Goal: Task Accomplishment & Management: Manage account settings

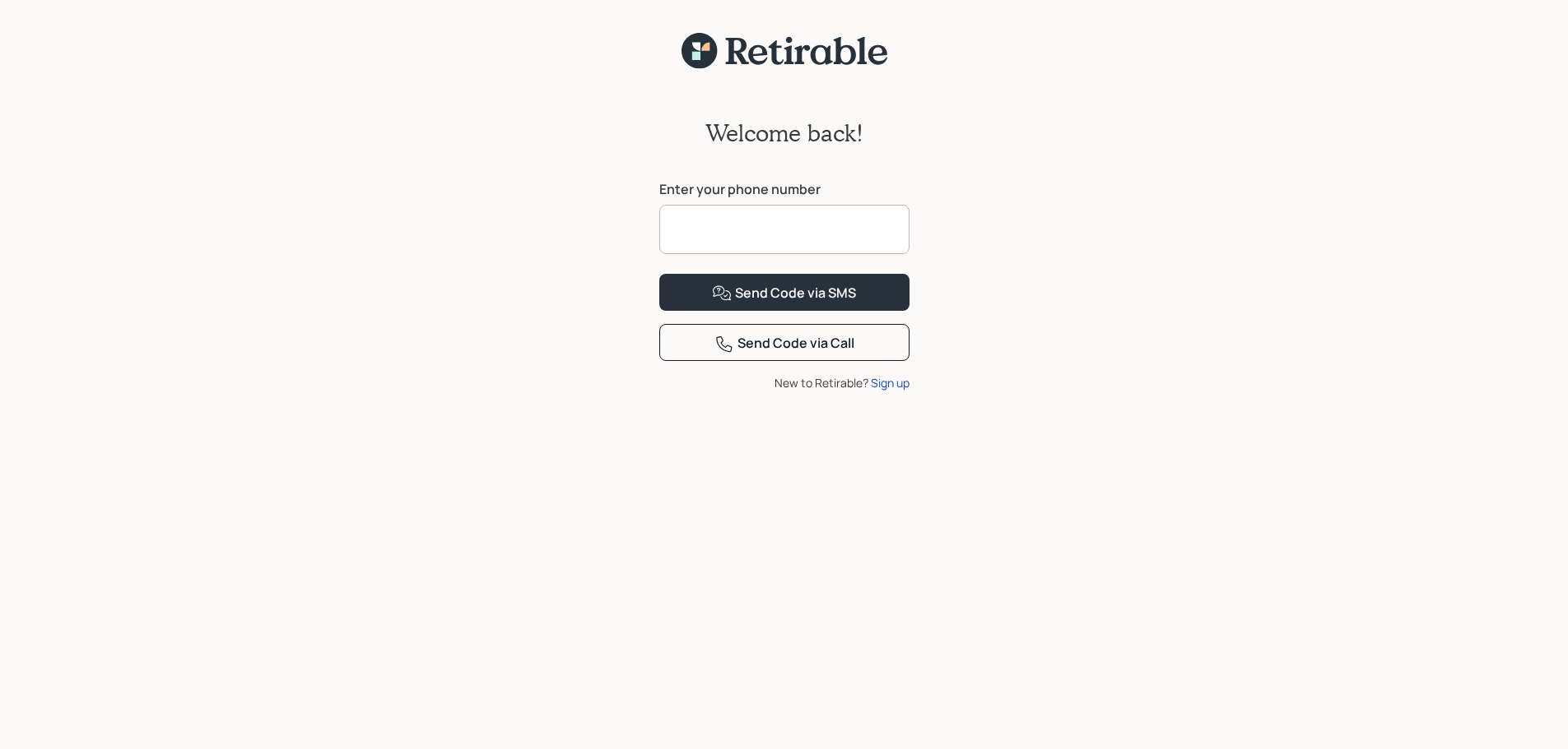
click at [855, 236] on input at bounding box center [784, 230] width 250 height 49
type input "**********"
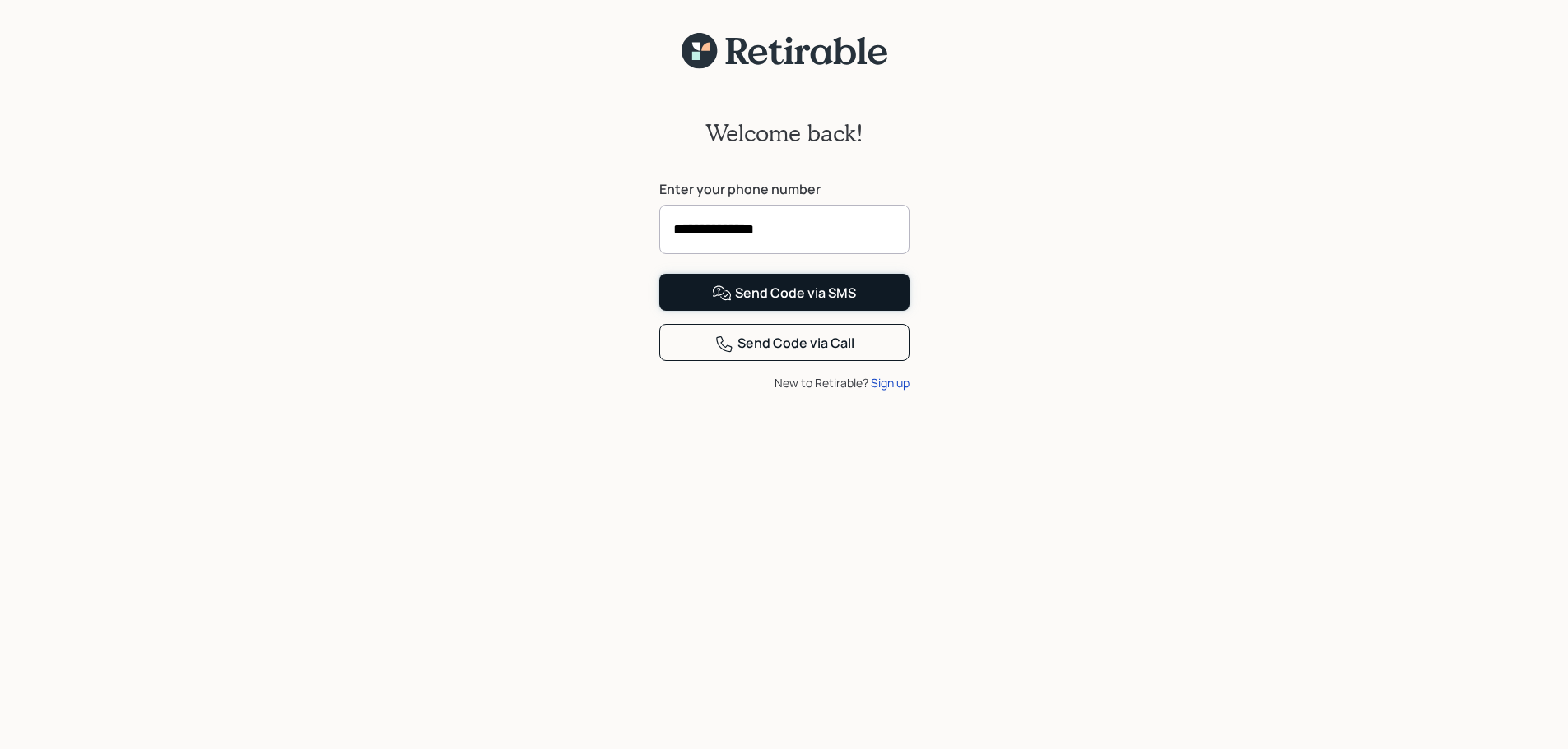
click at [854, 311] on button "Send Code via SMS" at bounding box center [784, 292] width 250 height 37
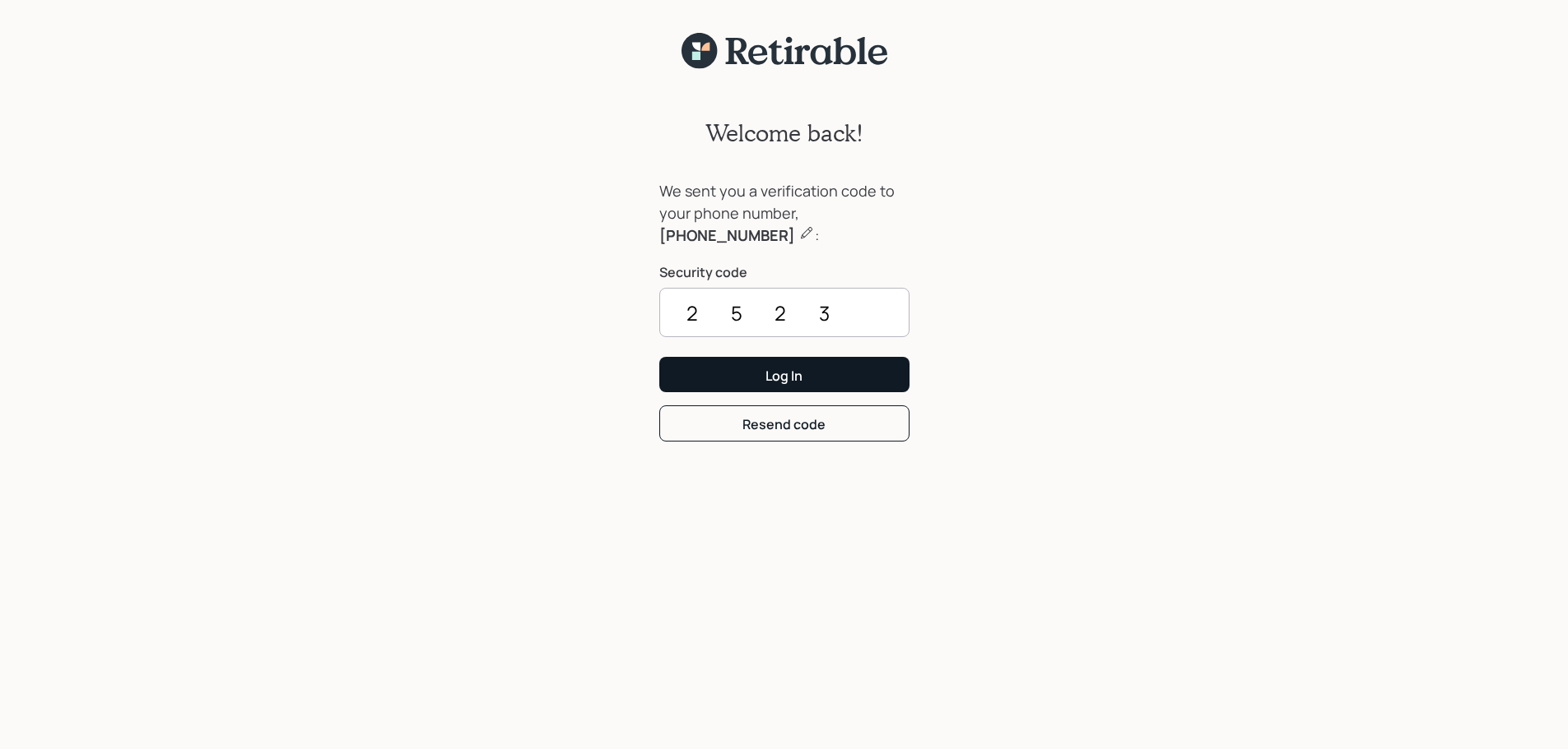
type input "2523"
click at [792, 384] on div "Log In" at bounding box center [784, 375] width 37 height 18
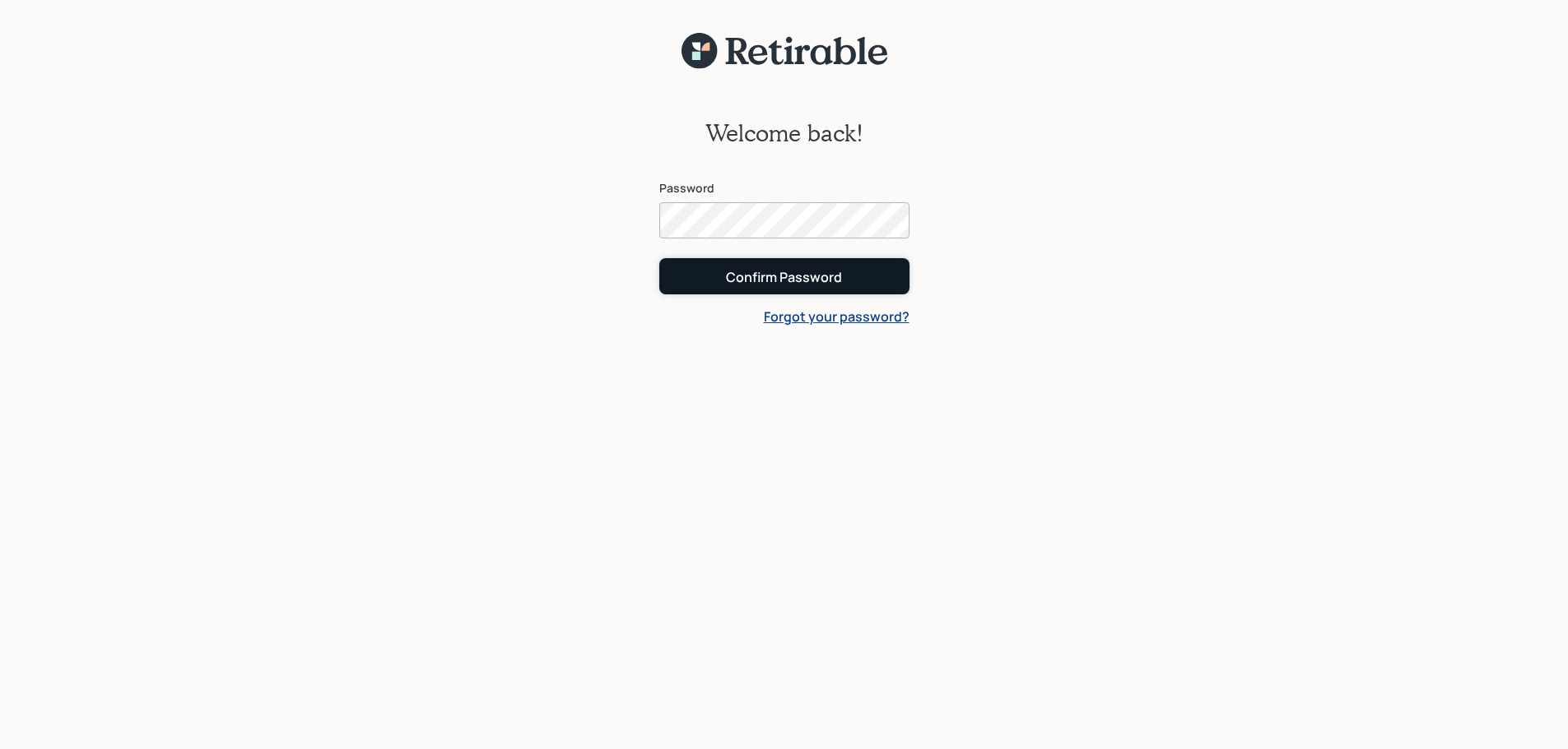
click at [786, 275] on div "Confirm Password" at bounding box center [784, 276] width 116 height 18
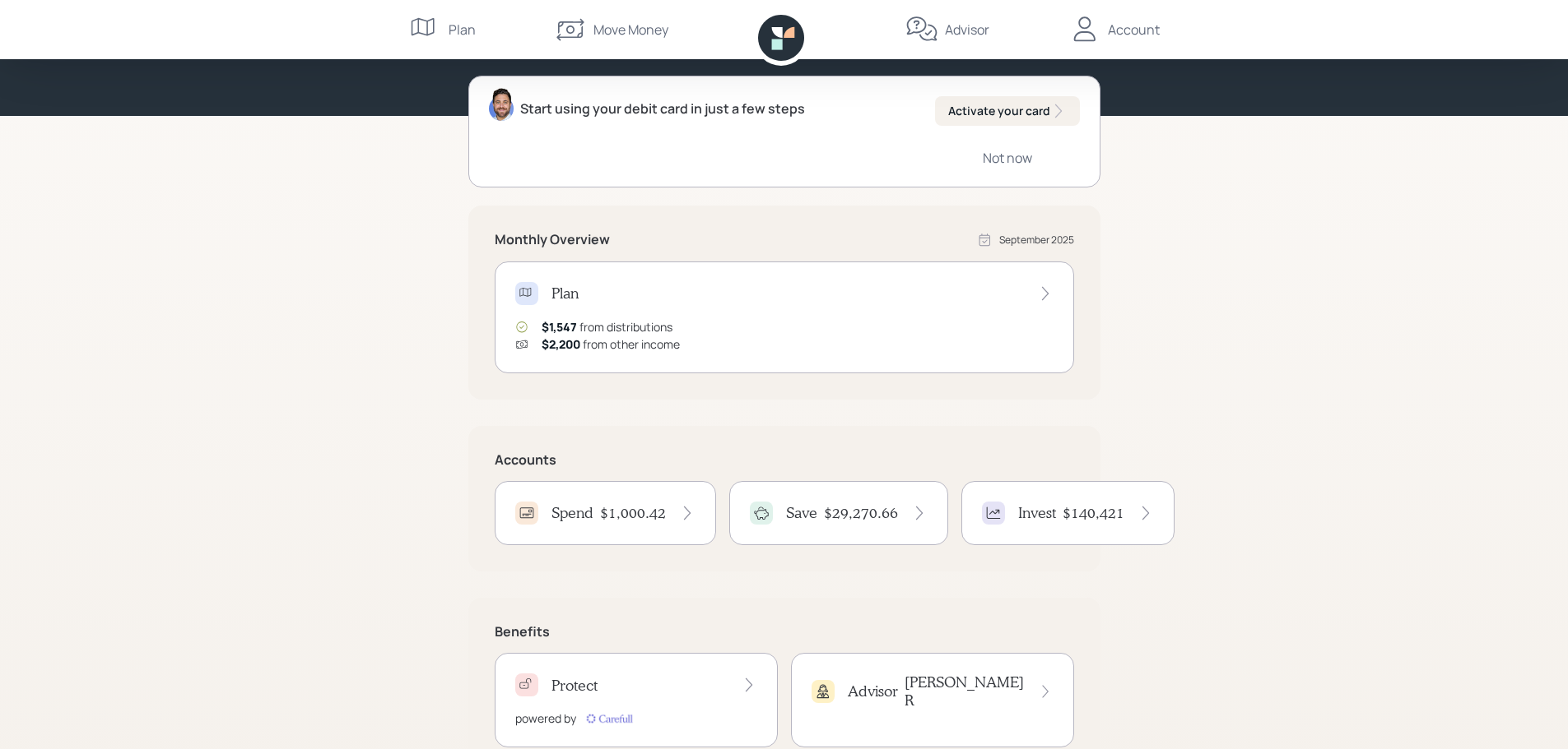
scroll to position [208, 0]
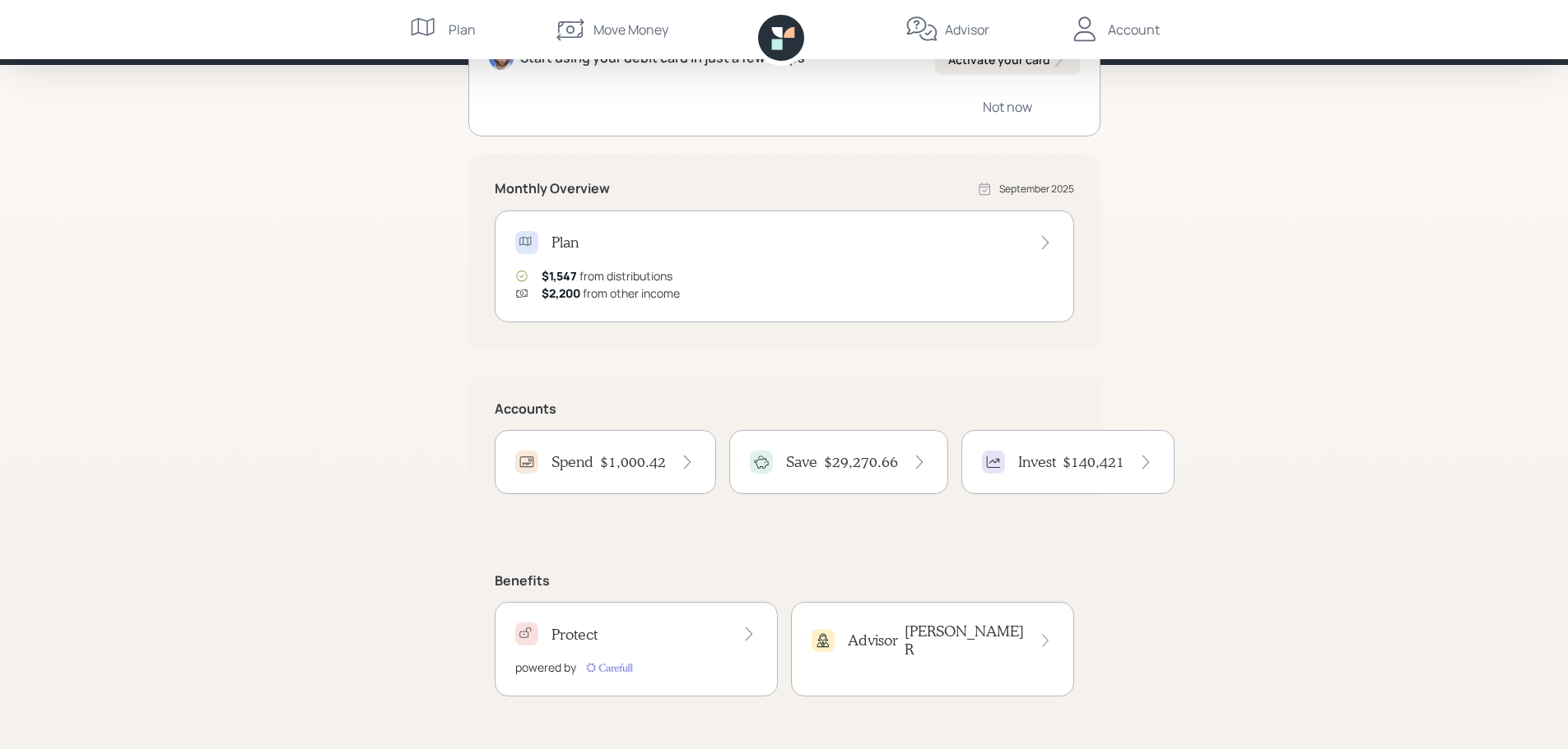
click at [610, 458] on h4 "$1,000.42" at bounding box center [633, 461] width 66 height 18
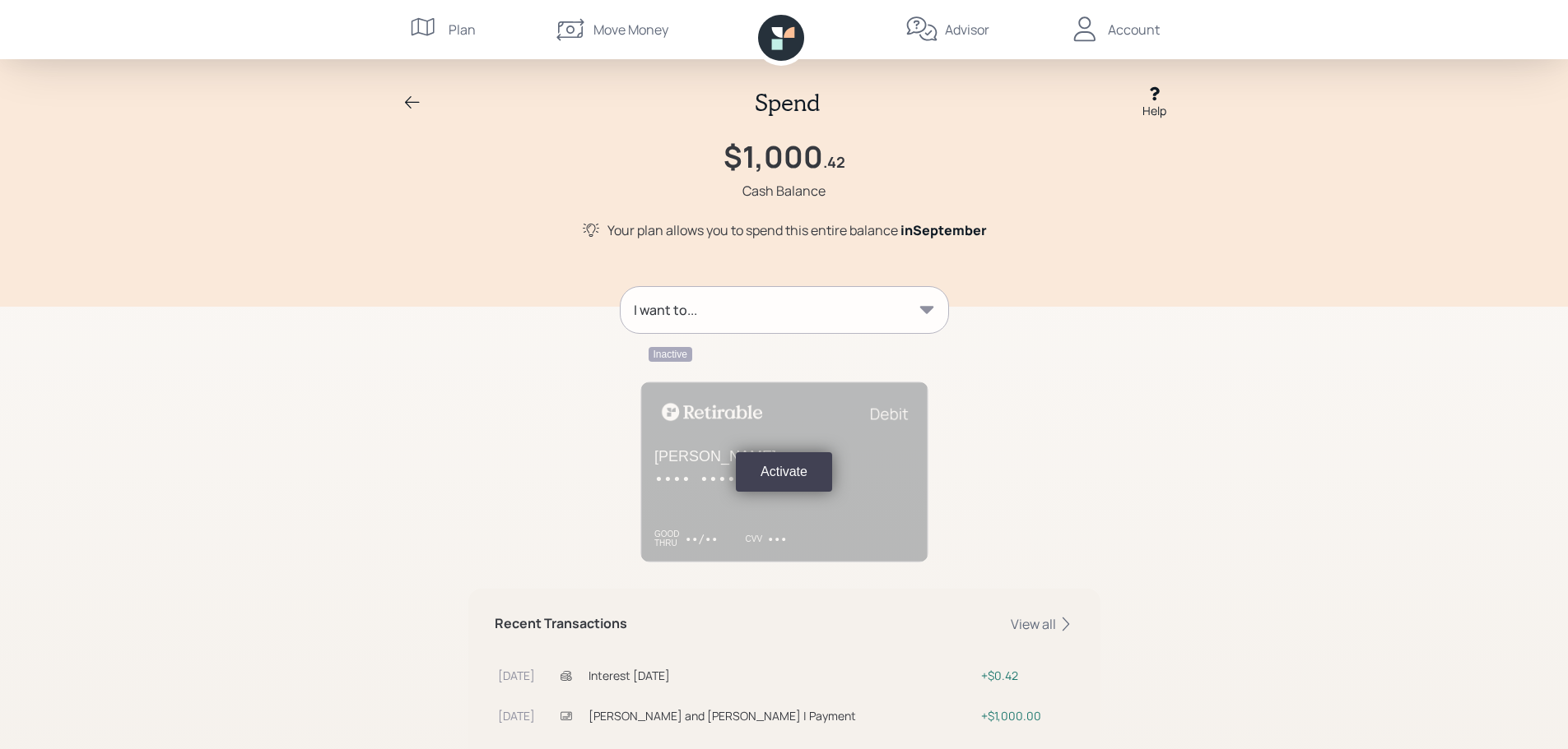
click at [928, 310] on icon at bounding box center [926, 309] width 14 height 8
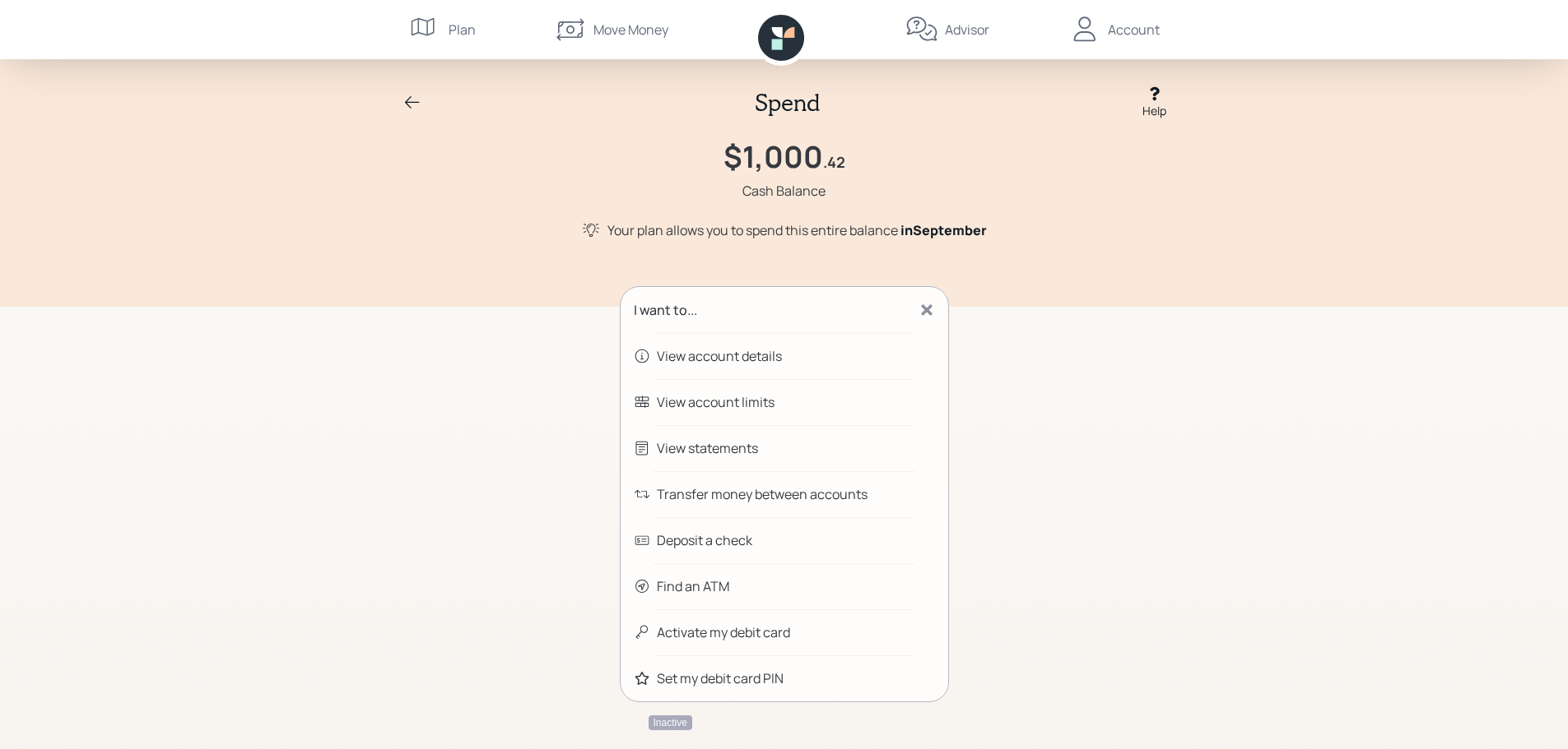
click at [738, 484] on div "Transfer money between accounts" at bounding box center [784, 495] width 328 height 47
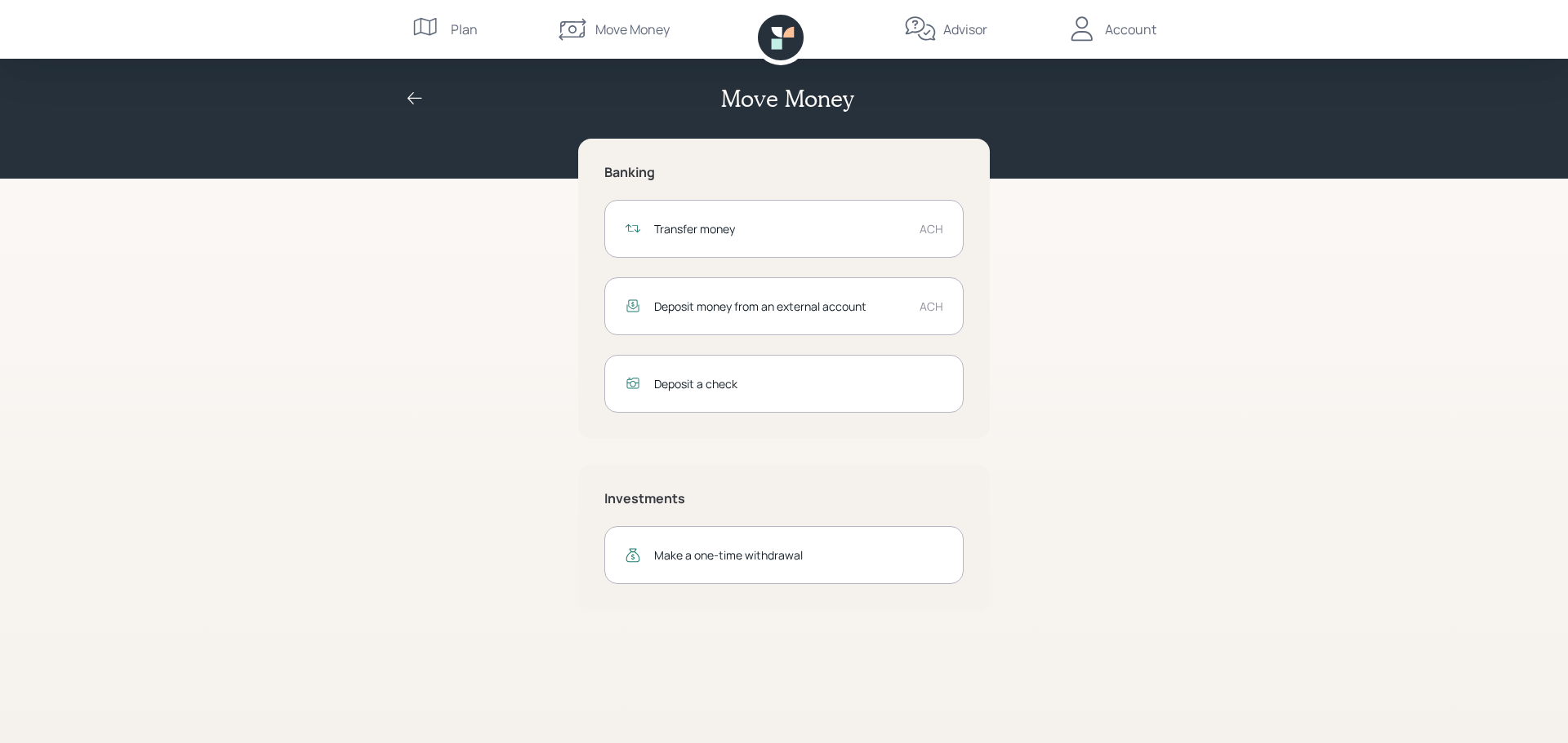
click at [724, 223] on div "Transfer money" at bounding box center [780, 229] width 253 height 17
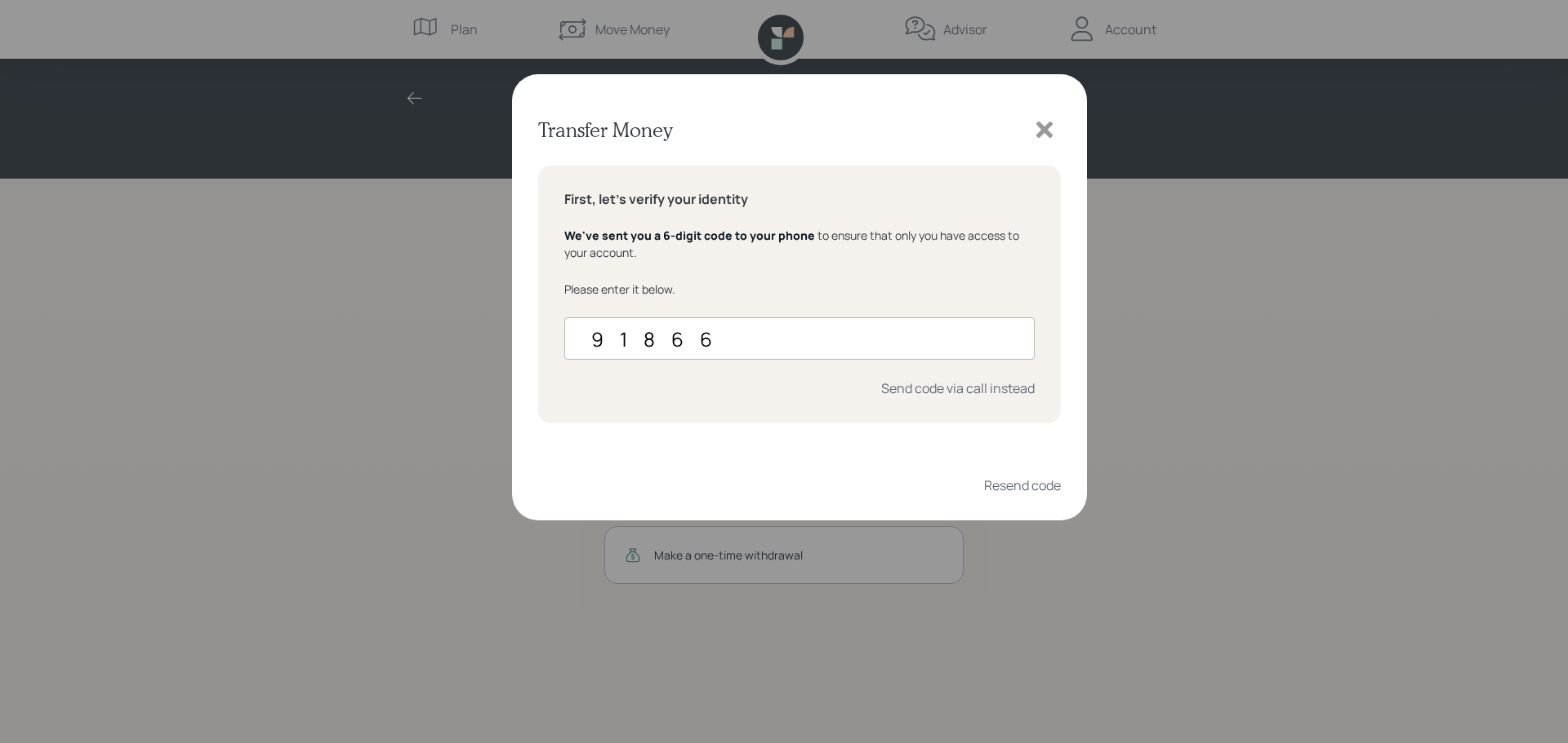
click at [757, 333] on input "91866" at bounding box center [799, 338] width 470 height 42
type input "9"
type input "918666"
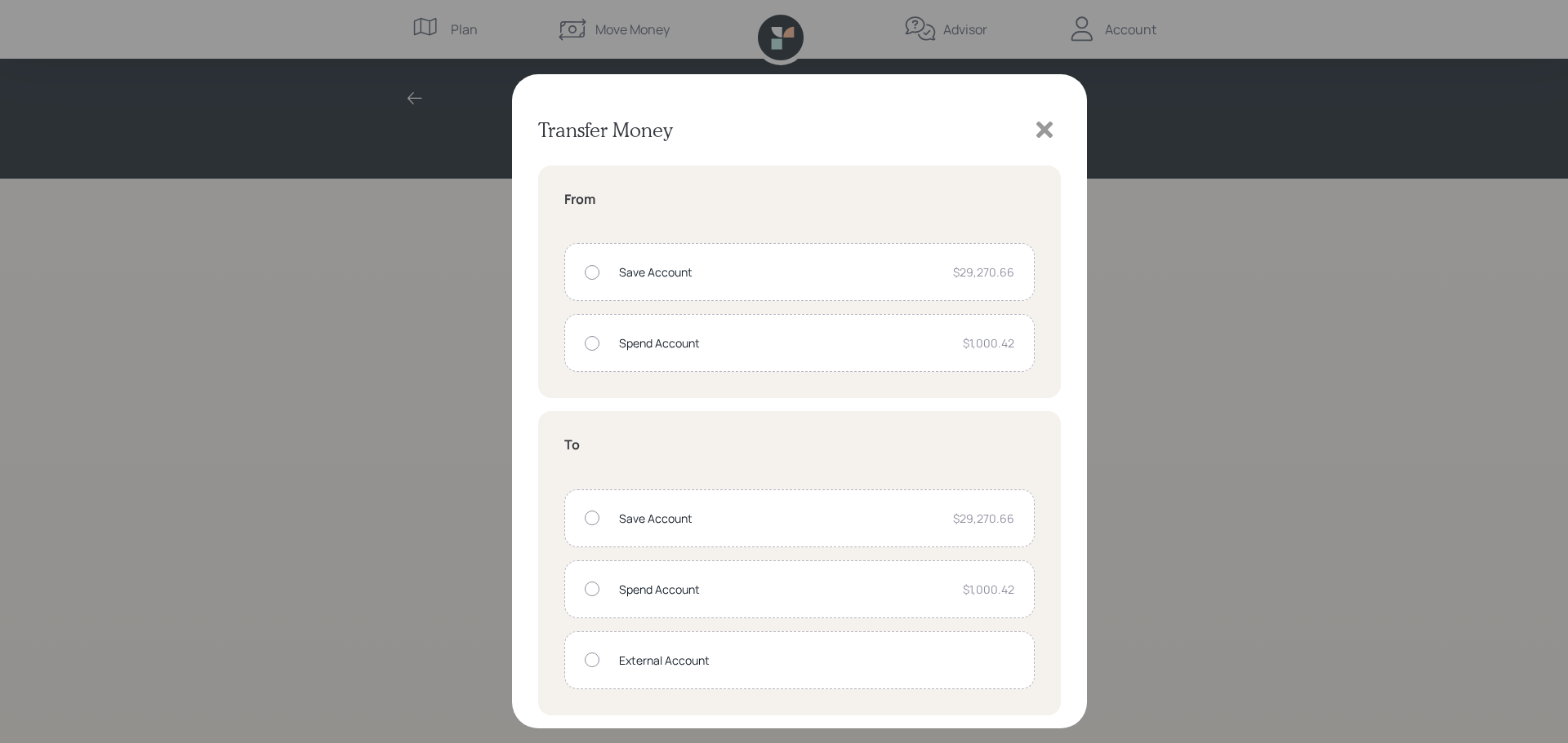
click at [745, 341] on div "Spend Account" at bounding box center [784, 343] width 331 height 17
radio input "true"
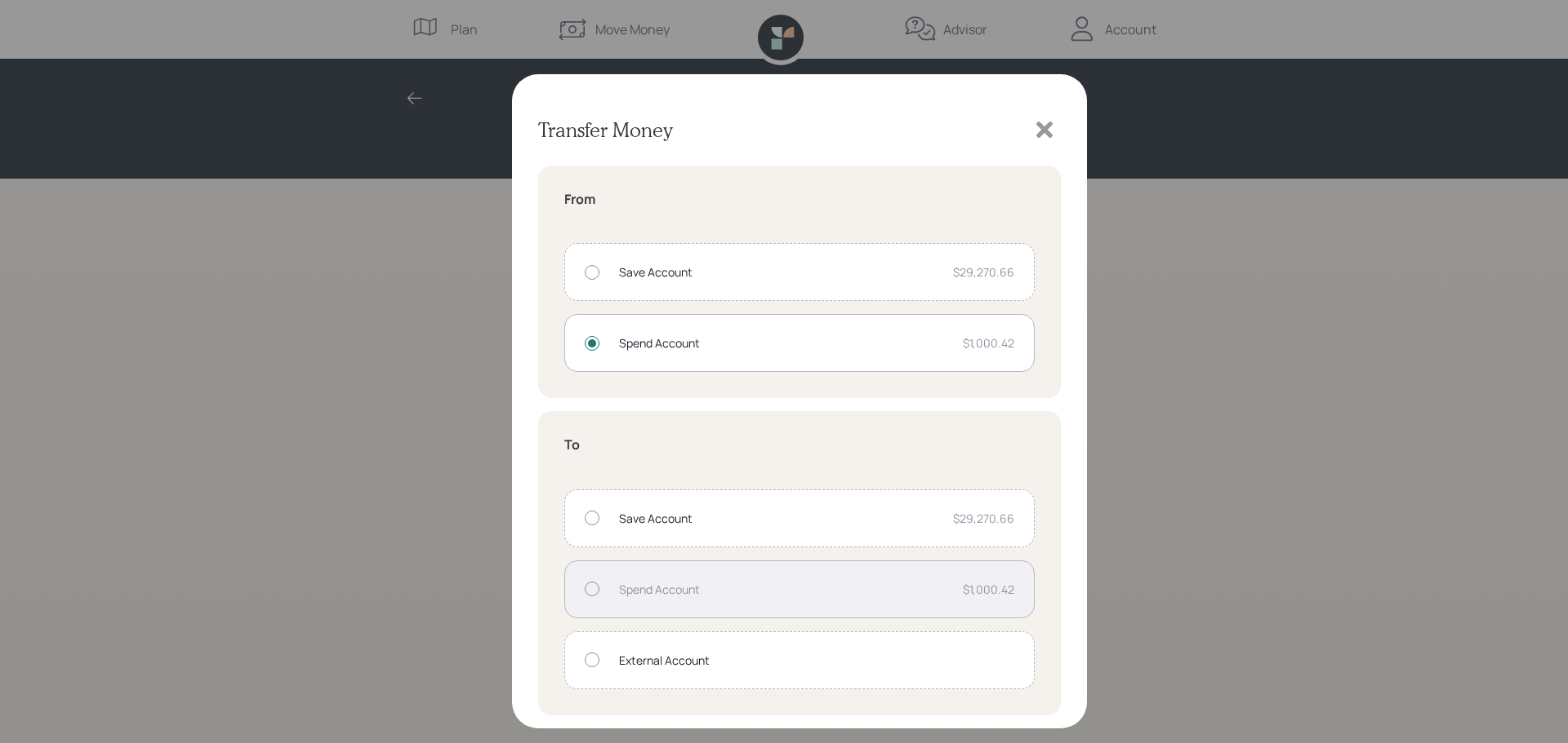
click at [659, 663] on div "External Account" at bounding box center [816, 660] width 395 height 17
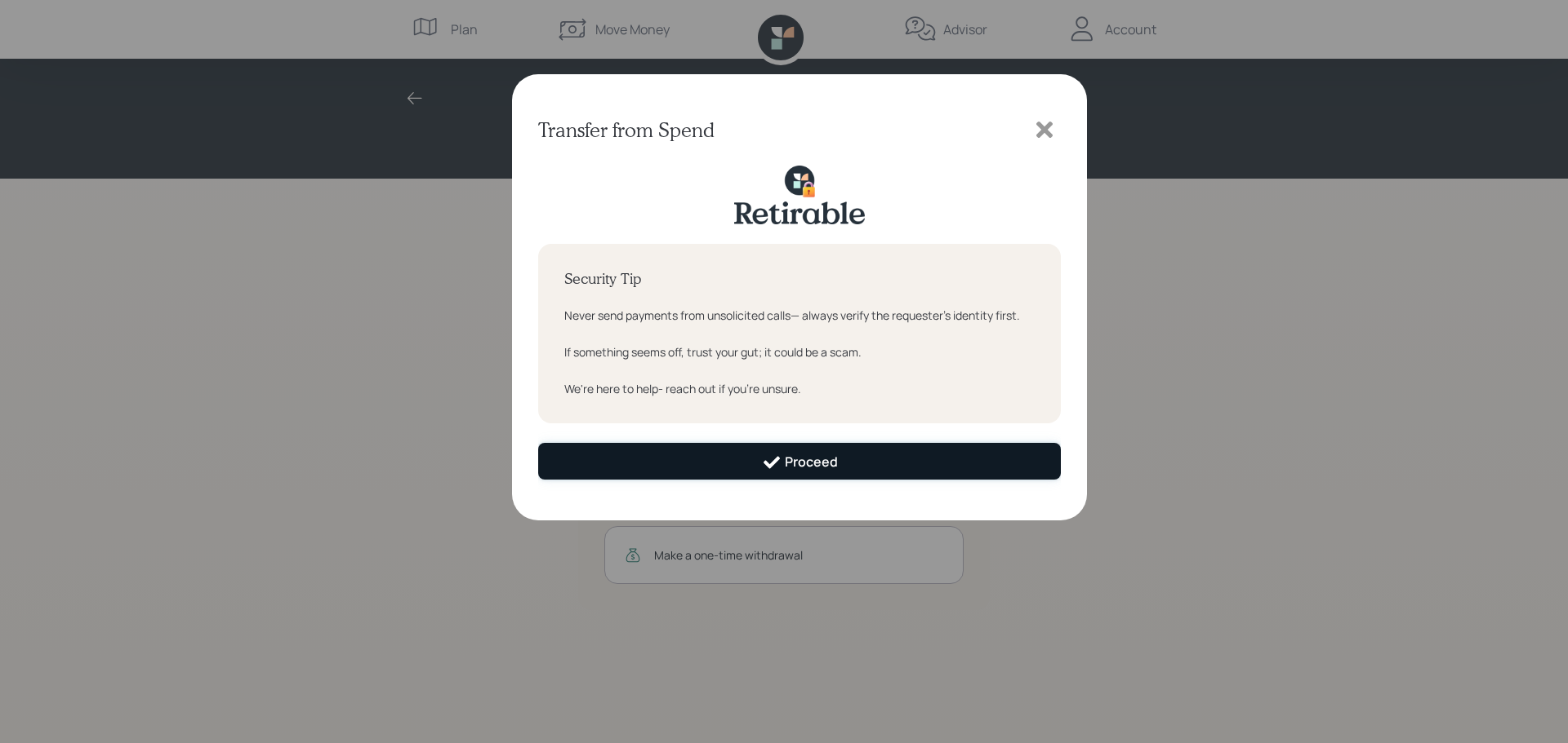
click at [800, 468] on div "Proceed" at bounding box center [799, 462] width 76 height 20
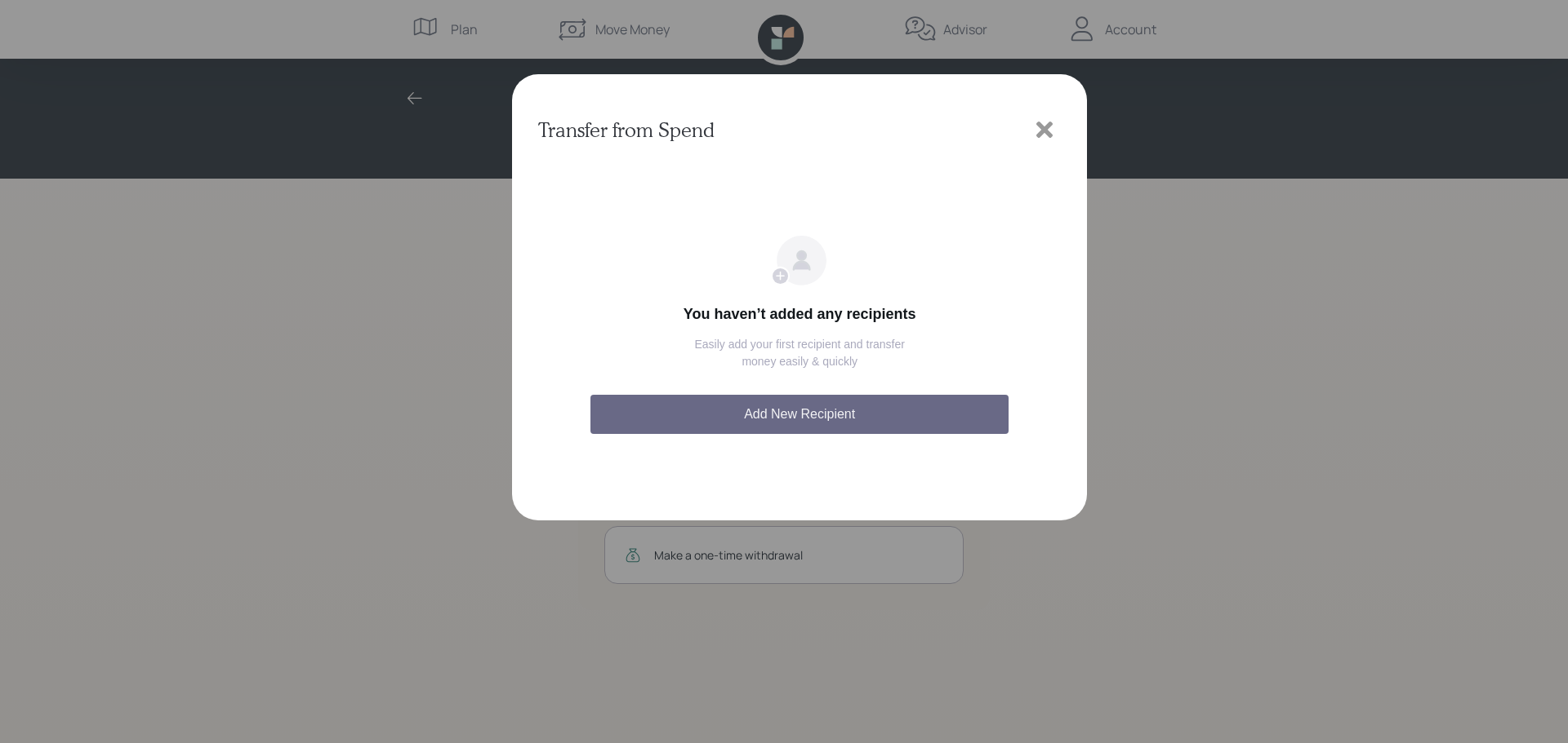
click at [792, 414] on button "Add New Recipient" at bounding box center [799, 414] width 418 height 40
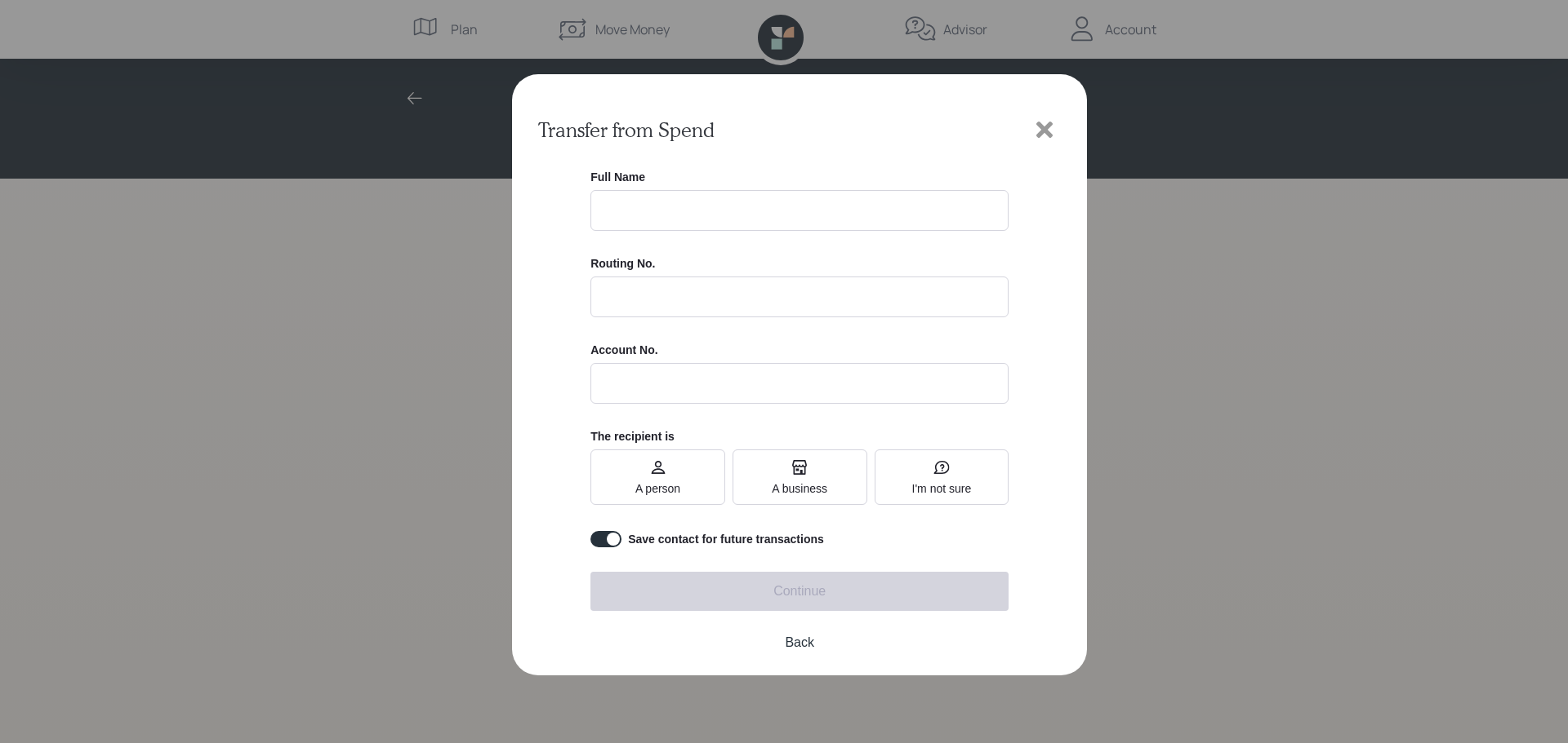
click at [1051, 125] on icon at bounding box center [1044, 129] width 16 height 16
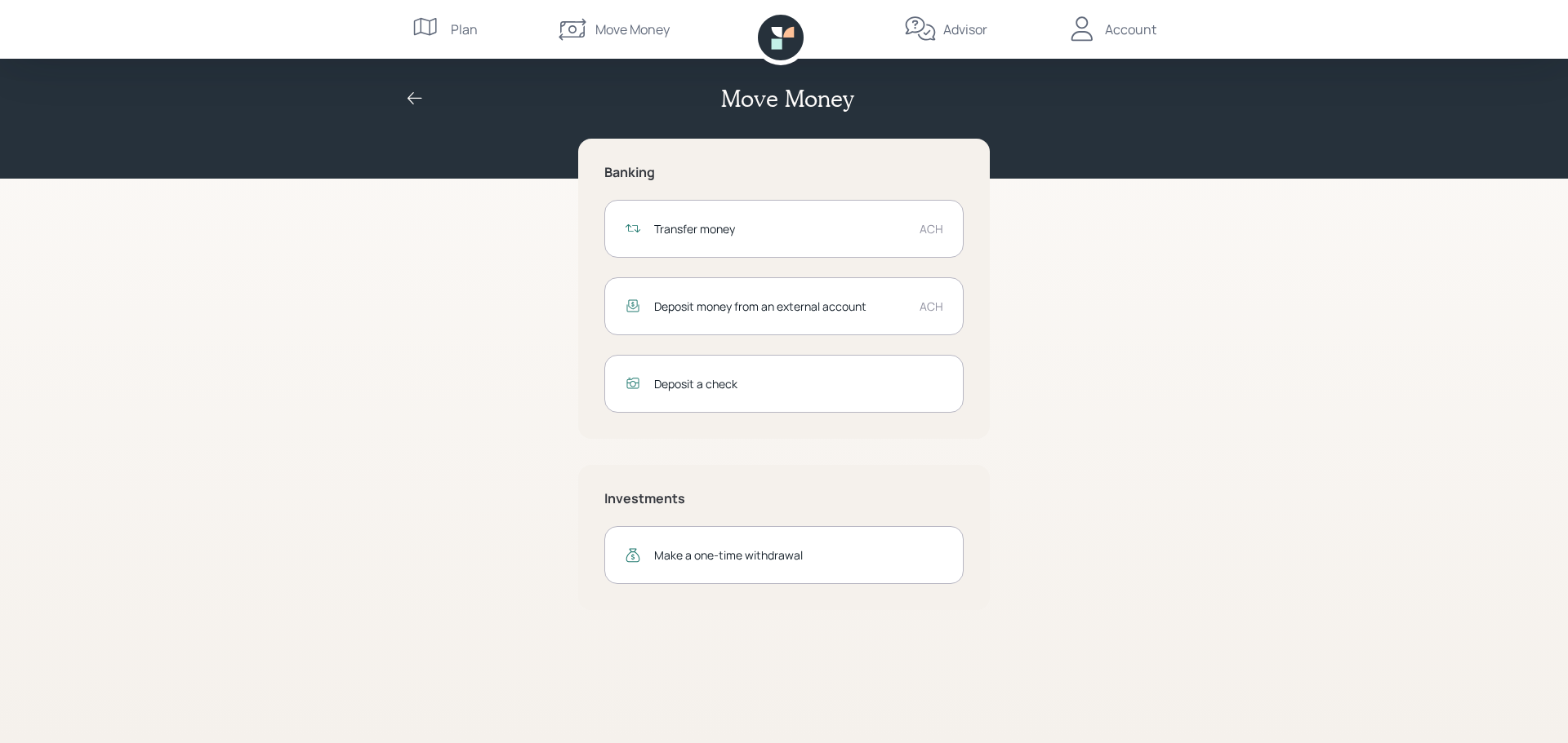
click at [407, 94] on icon at bounding box center [415, 98] width 20 height 20
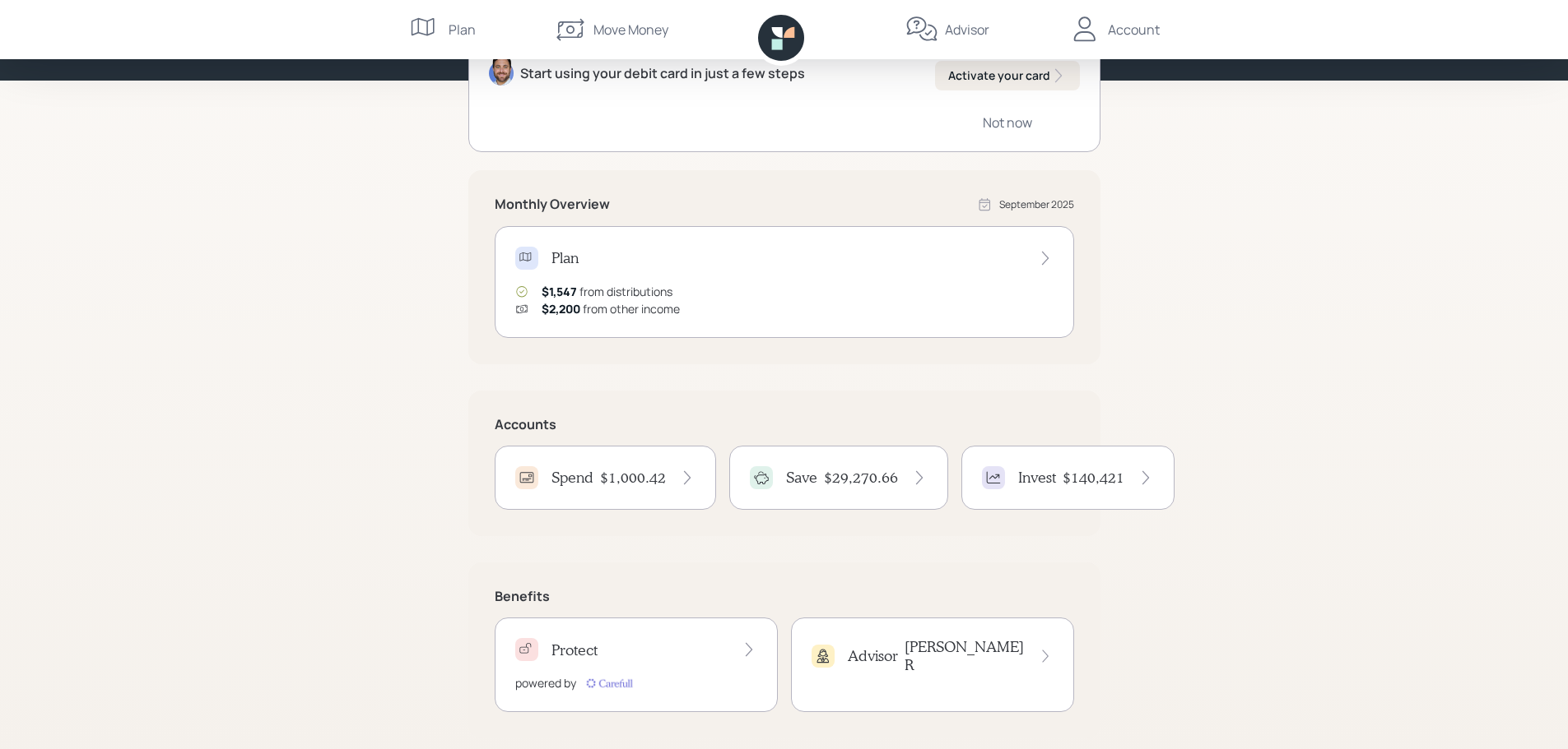
scroll to position [208, 0]
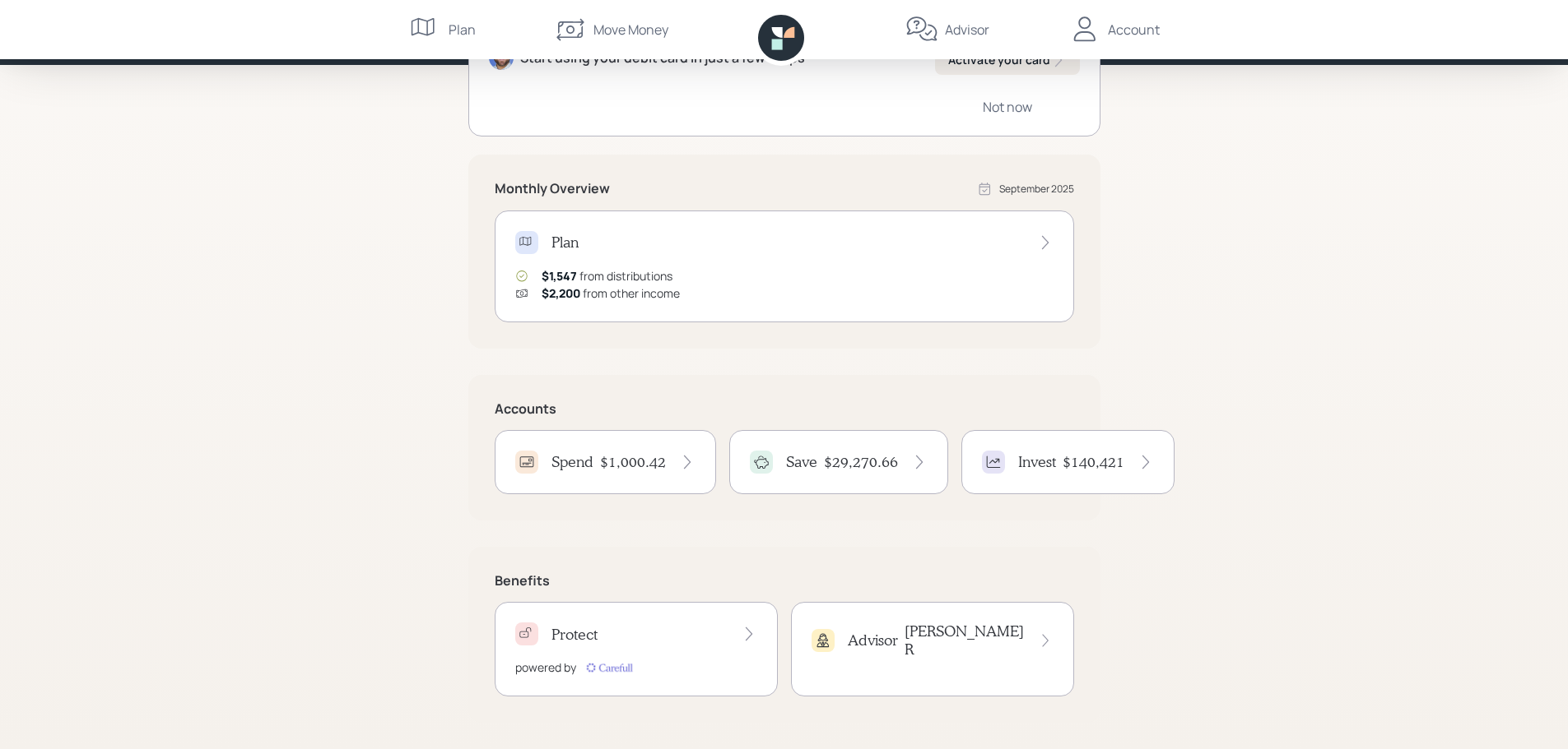
click at [648, 463] on h4 "$1,000.42" at bounding box center [633, 461] width 66 height 18
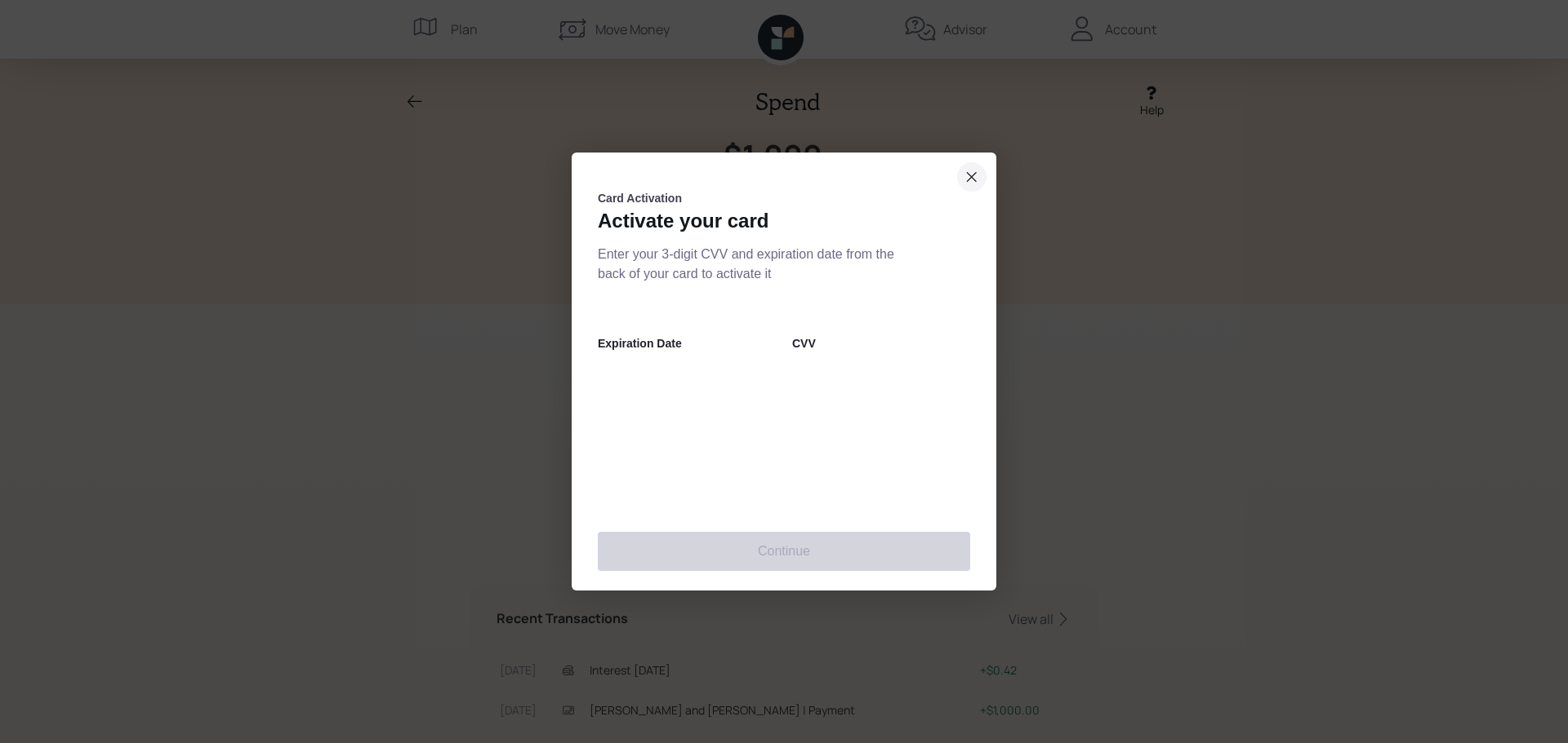
click at [979, 177] on button "close dialog" at bounding box center [972, 176] width 29 height 29
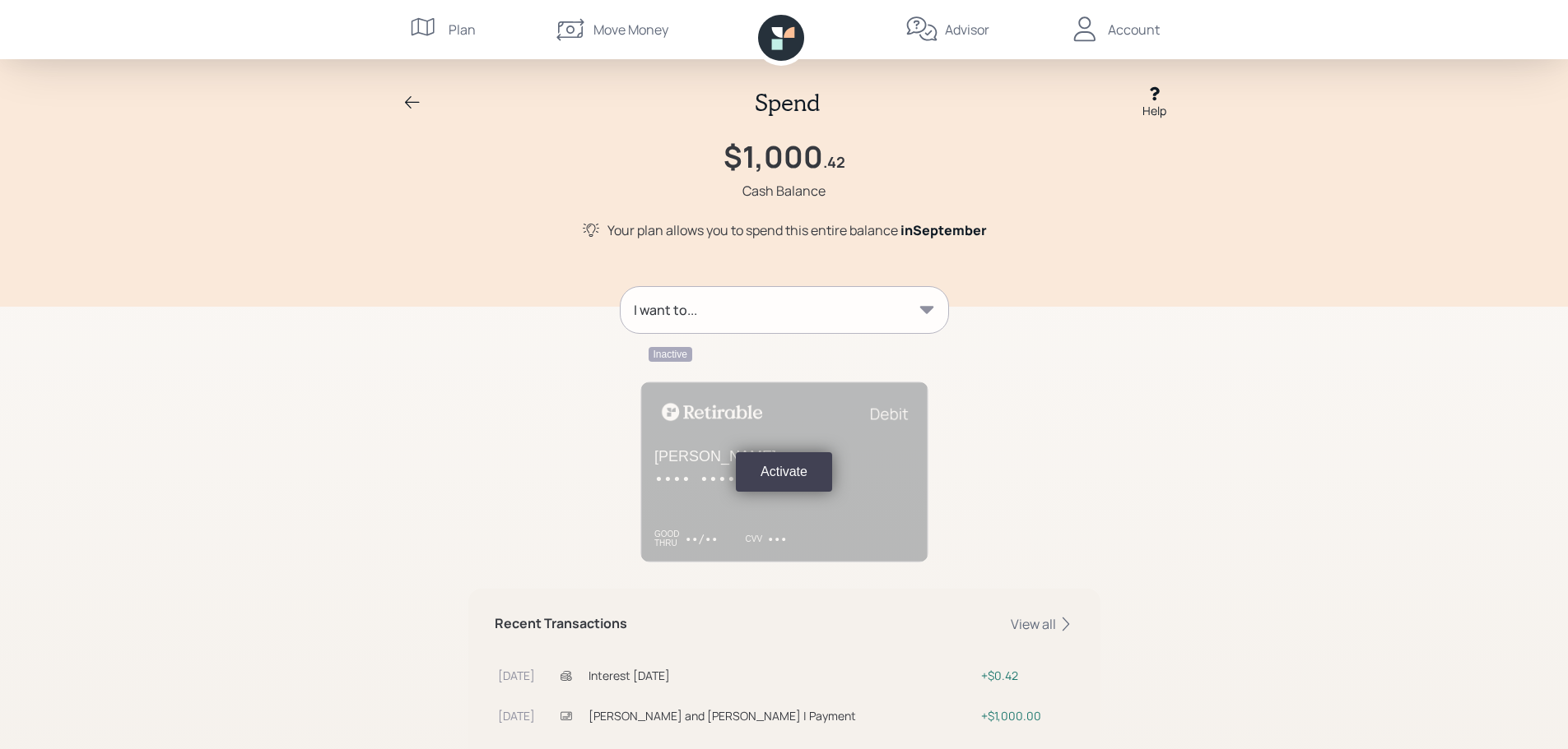
click at [1133, 26] on div "Account" at bounding box center [1133, 29] width 52 height 20
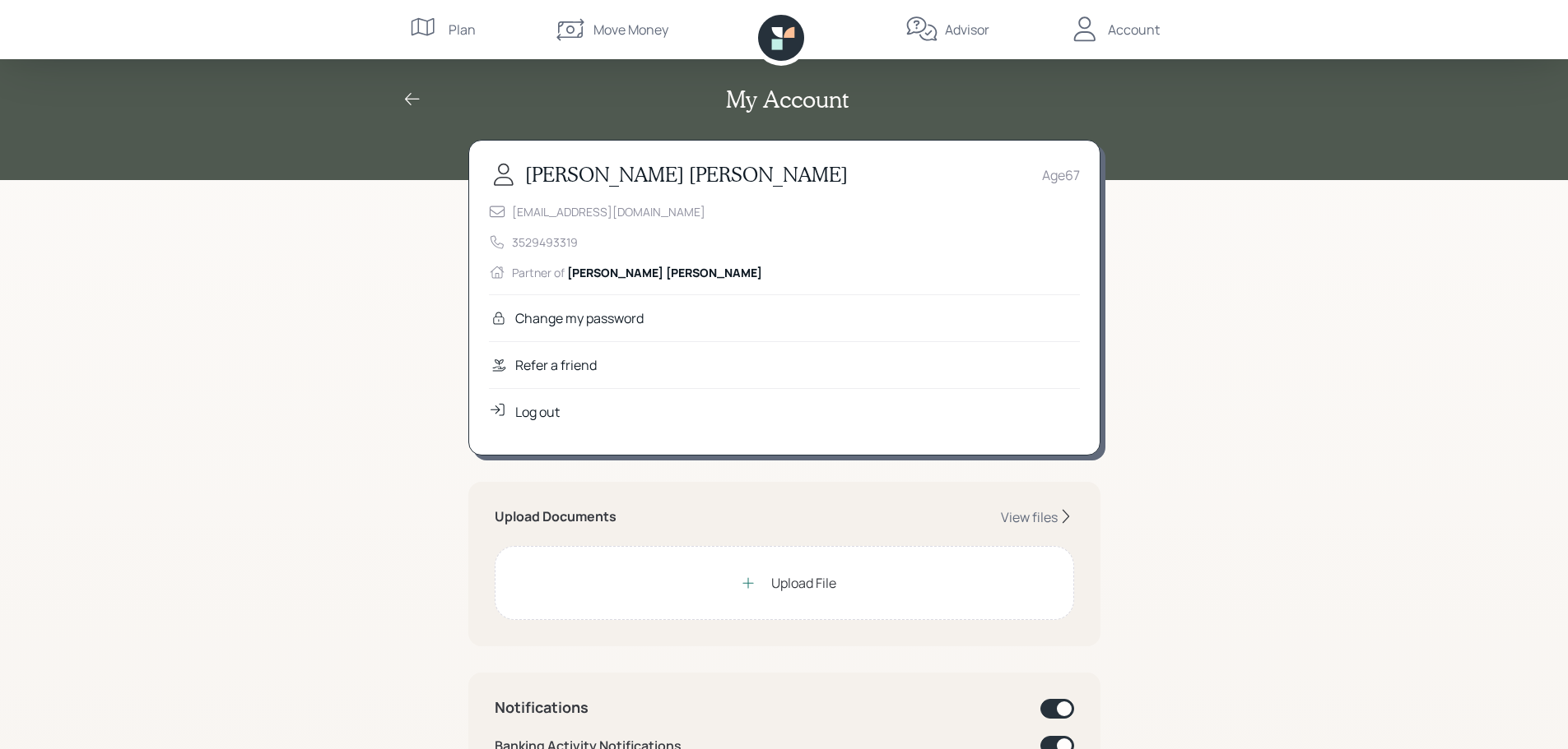
click at [541, 421] on div "Log out" at bounding box center [537, 412] width 45 height 20
